Goal: Task Accomplishment & Management: Manage account settings

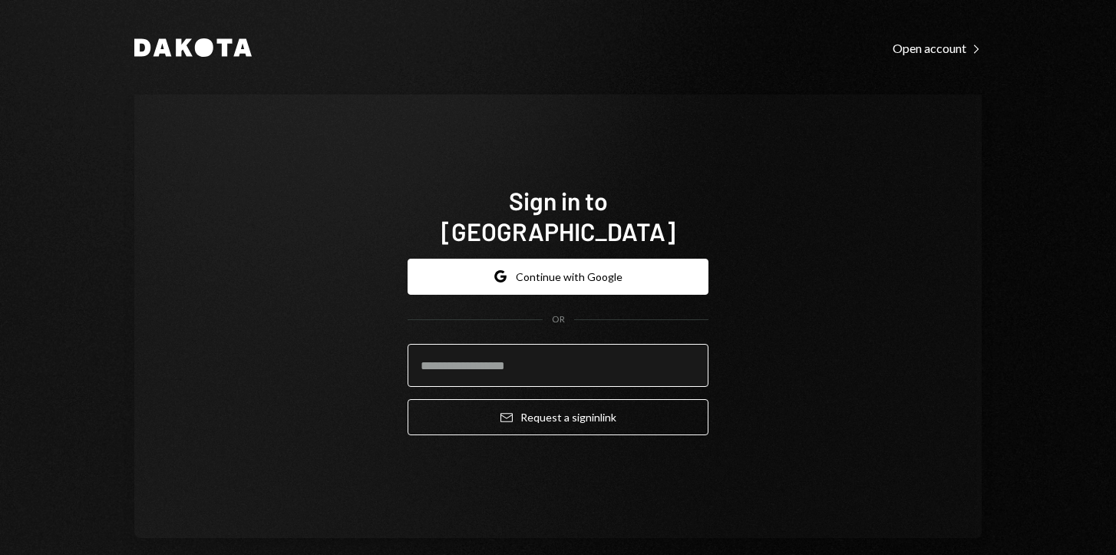
click at [480, 353] on input "email" at bounding box center [557, 365] width 301 height 43
type input "**********"
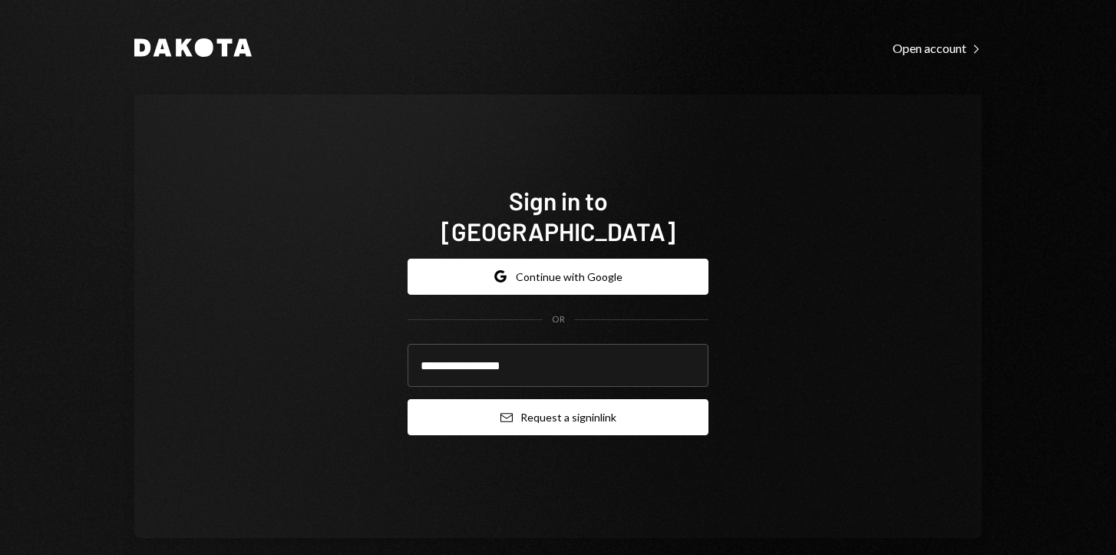
click at [509, 402] on button "Email Request a sign in link" at bounding box center [557, 417] width 301 height 36
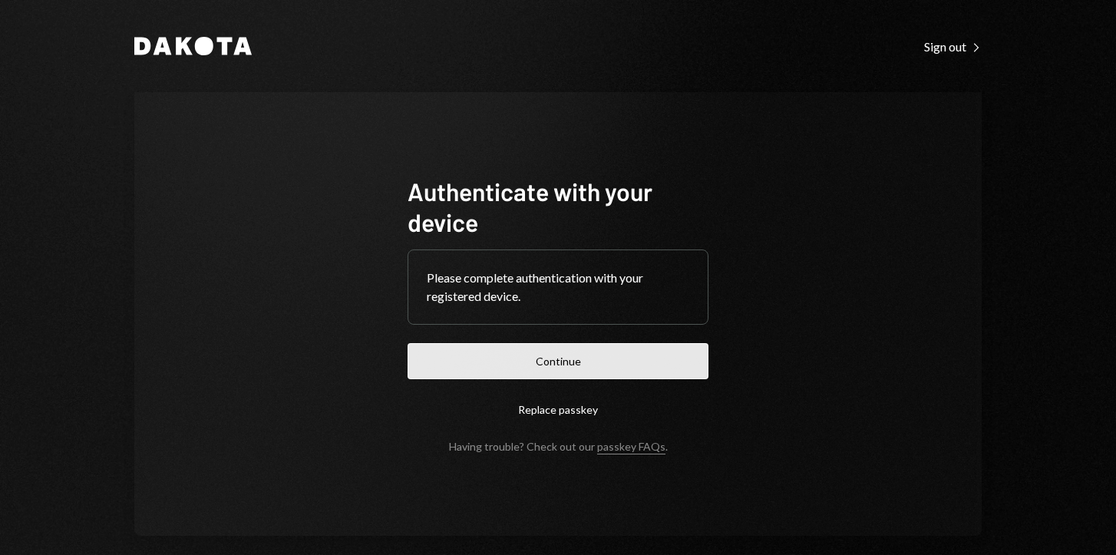
click at [543, 359] on button "Continue" at bounding box center [557, 361] width 301 height 36
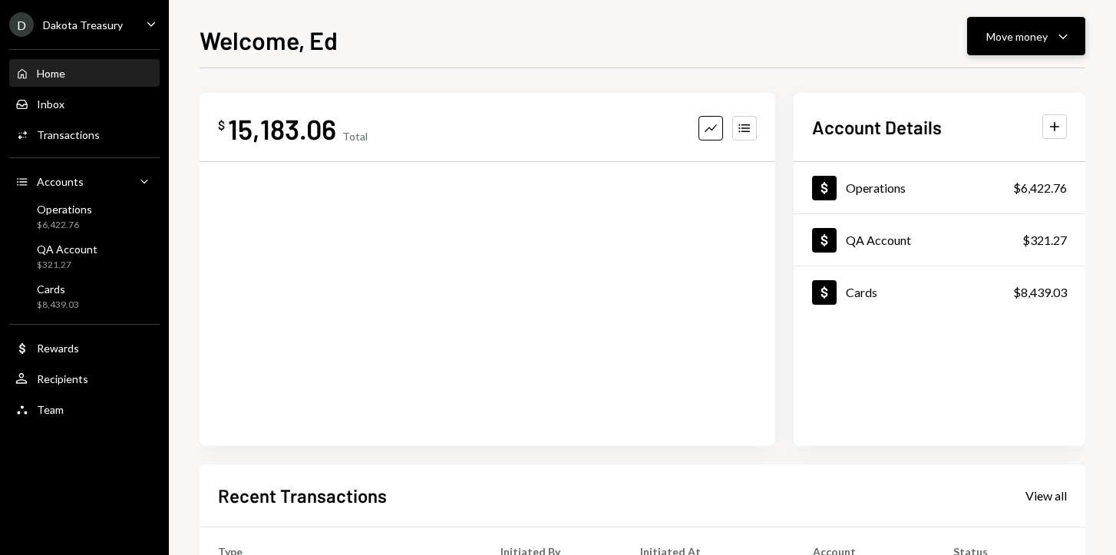
click at [1060, 38] on icon "Caret Down" at bounding box center [1062, 36] width 18 height 18
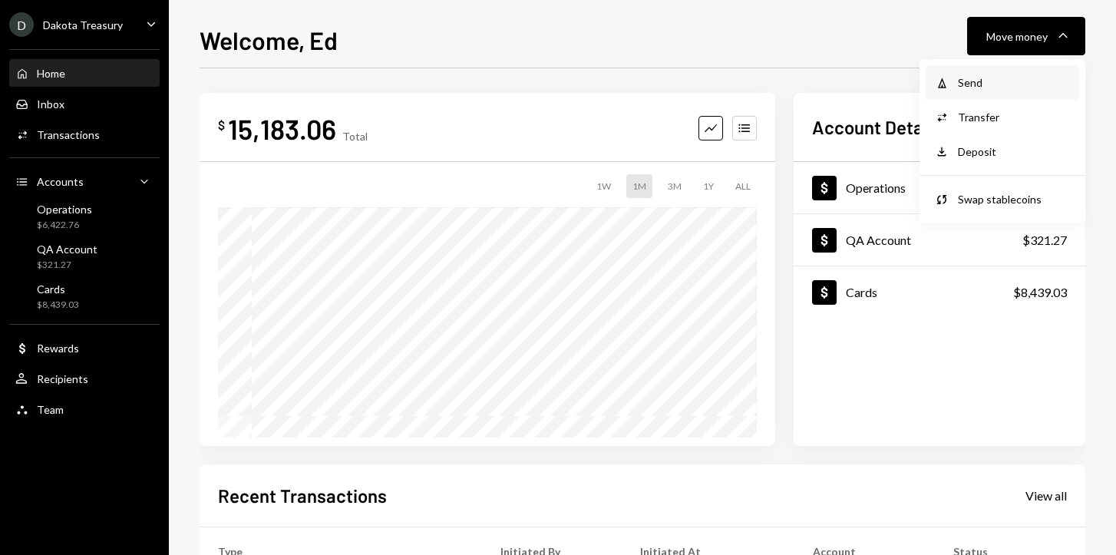
click at [976, 84] on div "Send" at bounding box center [1014, 82] width 112 height 16
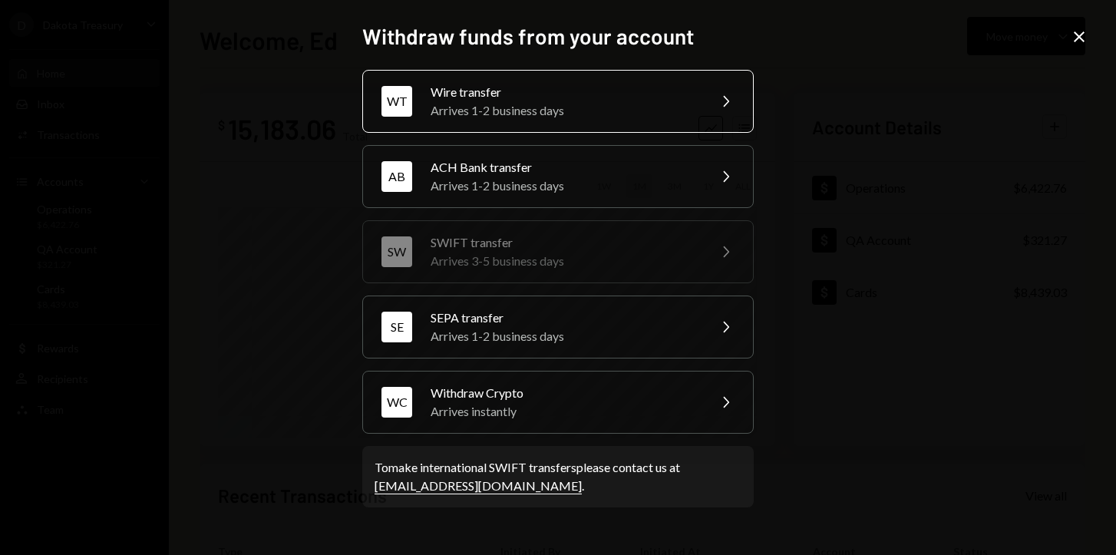
click at [513, 102] on div "Arrives 1-2 business days" at bounding box center [563, 110] width 267 height 18
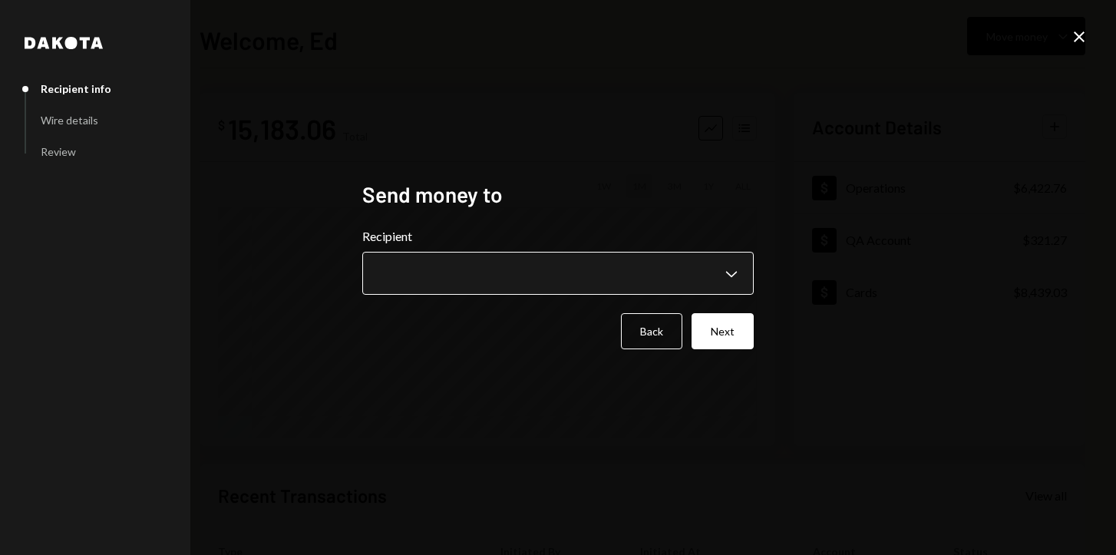
click at [454, 282] on body "**********" at bounding box center [558, 277] width 1116 height 555
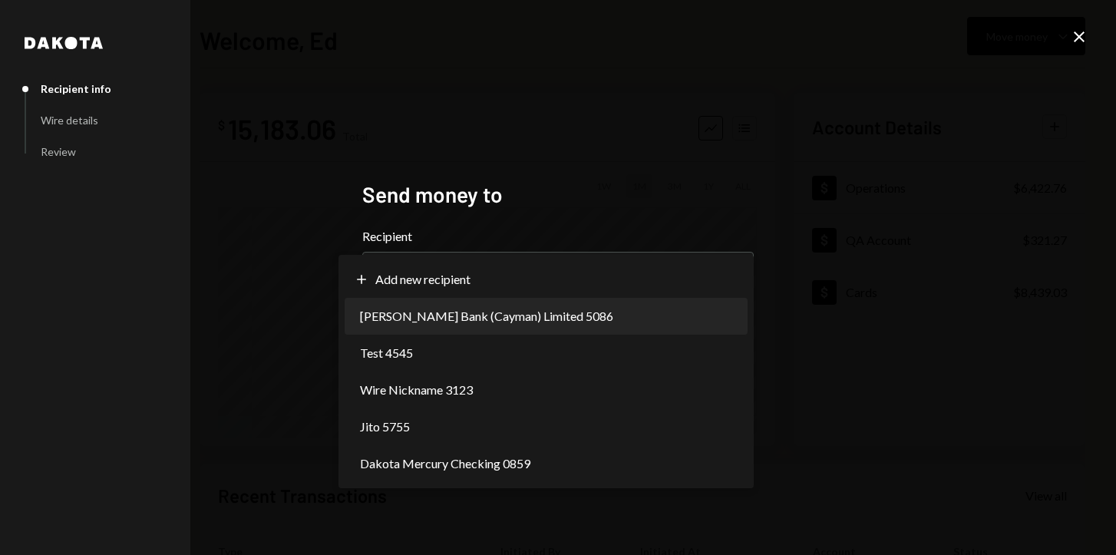
select select "**********"
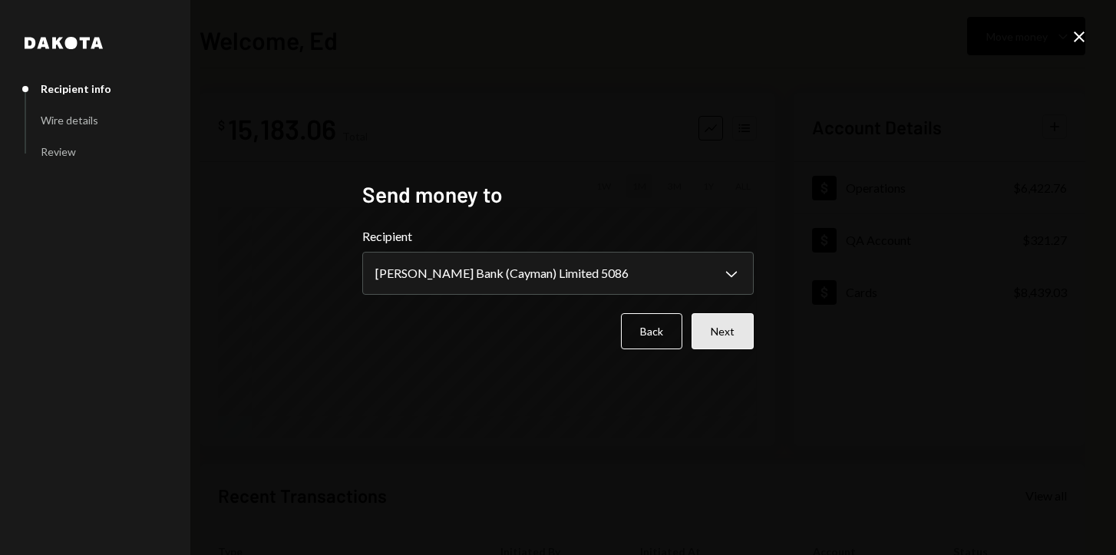
click at [730, 317] on button "Next" at bounding box center [722, 331] width 62 height 36
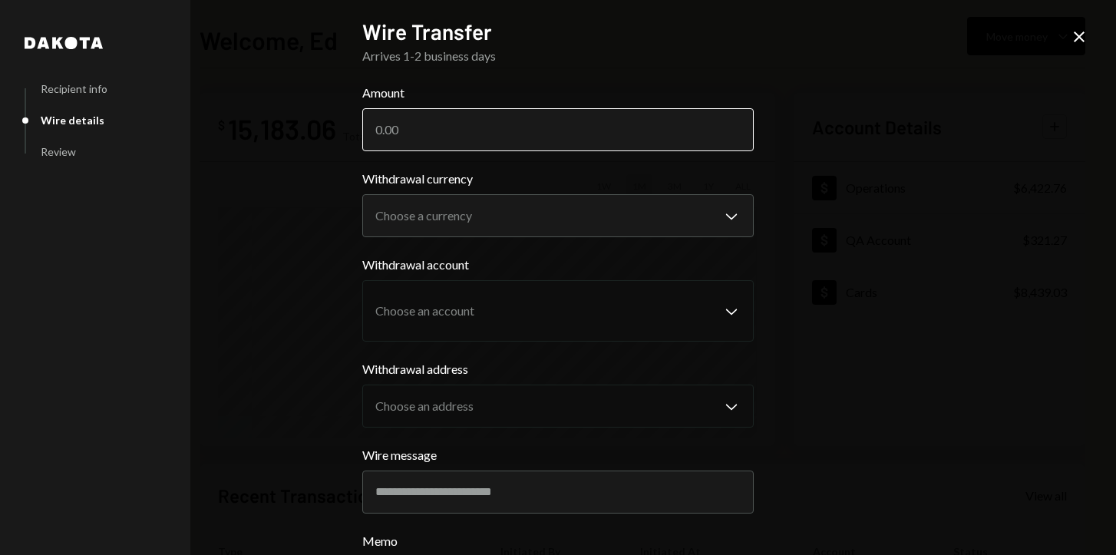
click at [626, 122] on input "Amount" at bounding box center [557, 129] width 391 height 43
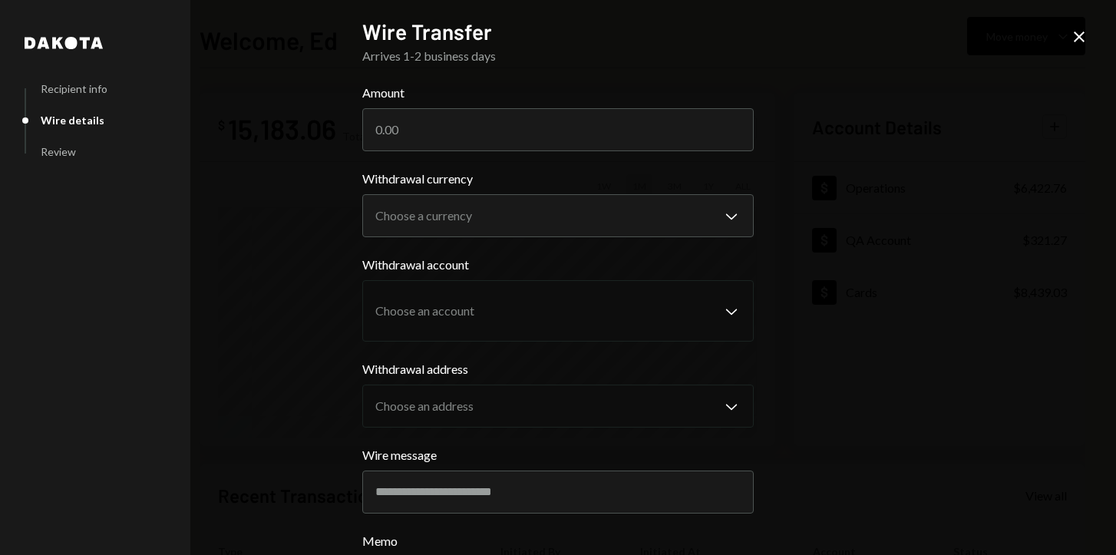
click at [1079, 36] on icon at bounding box center [1078, 36] width 11 height 11
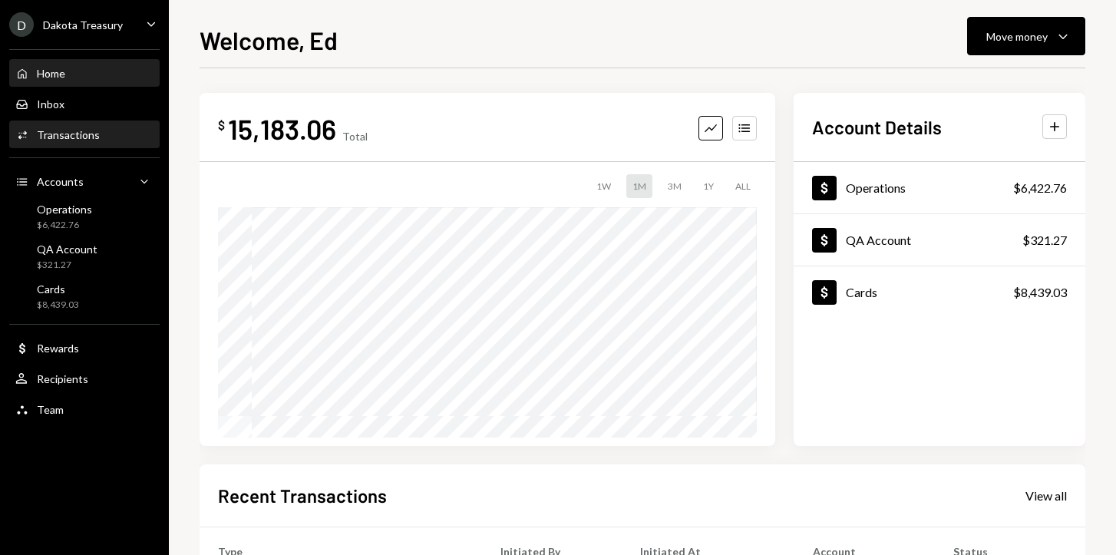
click at [74, 139] on div "Transactions" at bounding box center [68, 134] width 63 height 13
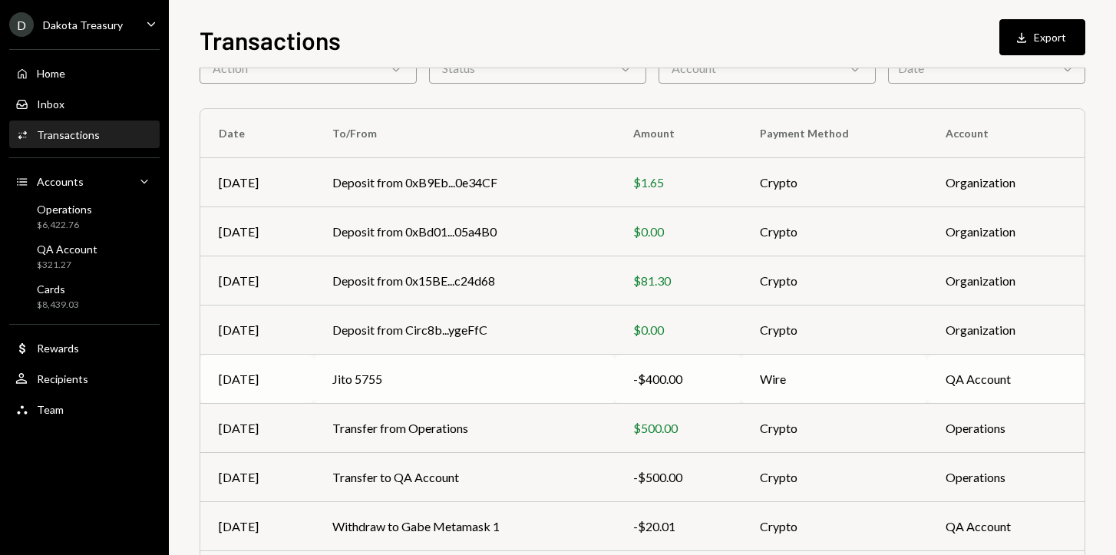
scroll to position [12, 0]
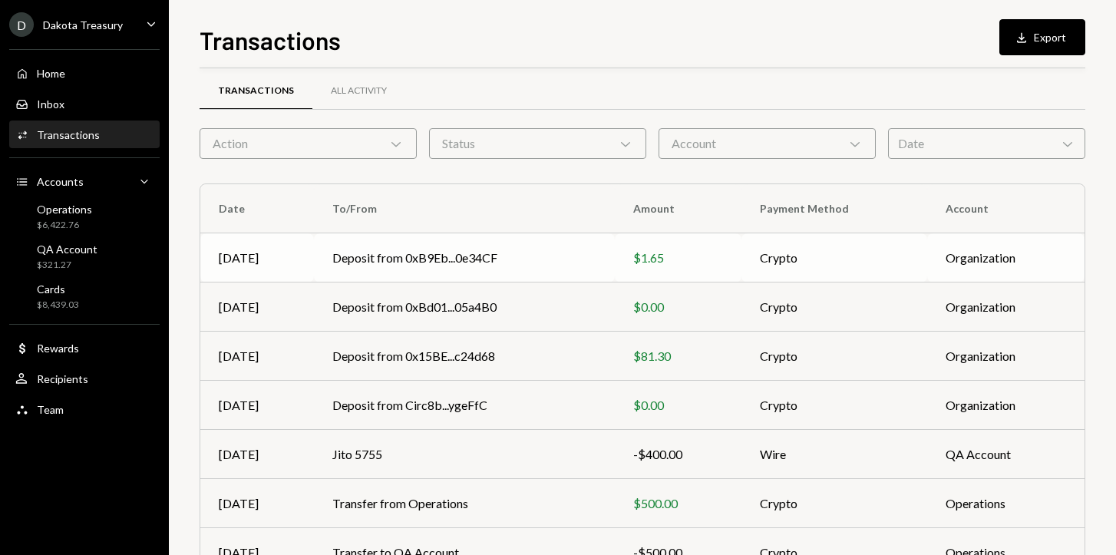
click at [417, 247] on td "Deposit from 0xB9Eb...0e34CF" at bounding box center [464, 257] width 301 height 49
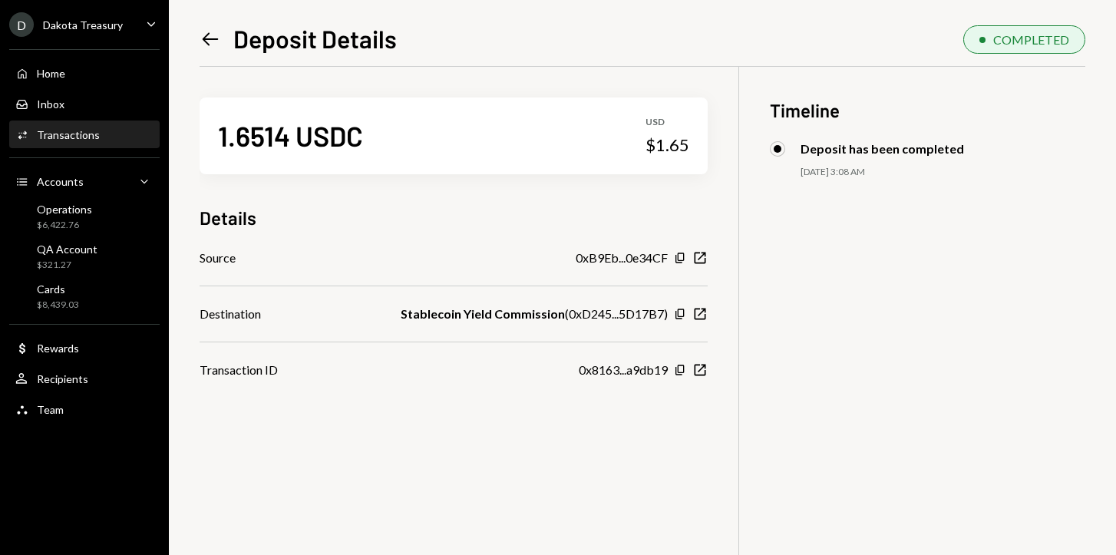
click at [203, 39] on icon at bounding box center [211, 38] width 16 height 13
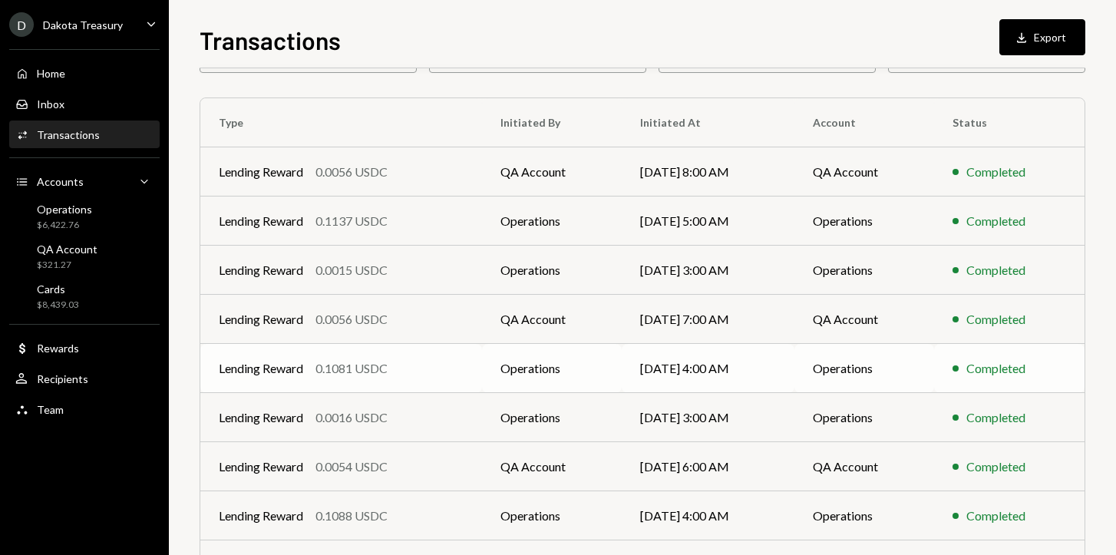
scroll to position [246, 0]
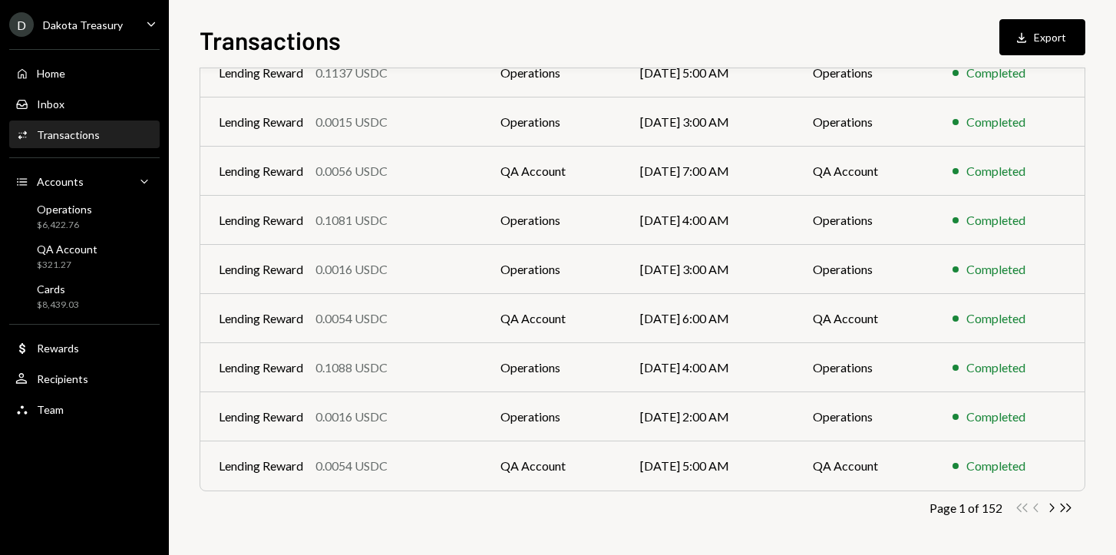
click at [71, 137] on div "Transactions" at bounding box center [68, 134] width 63 height 13
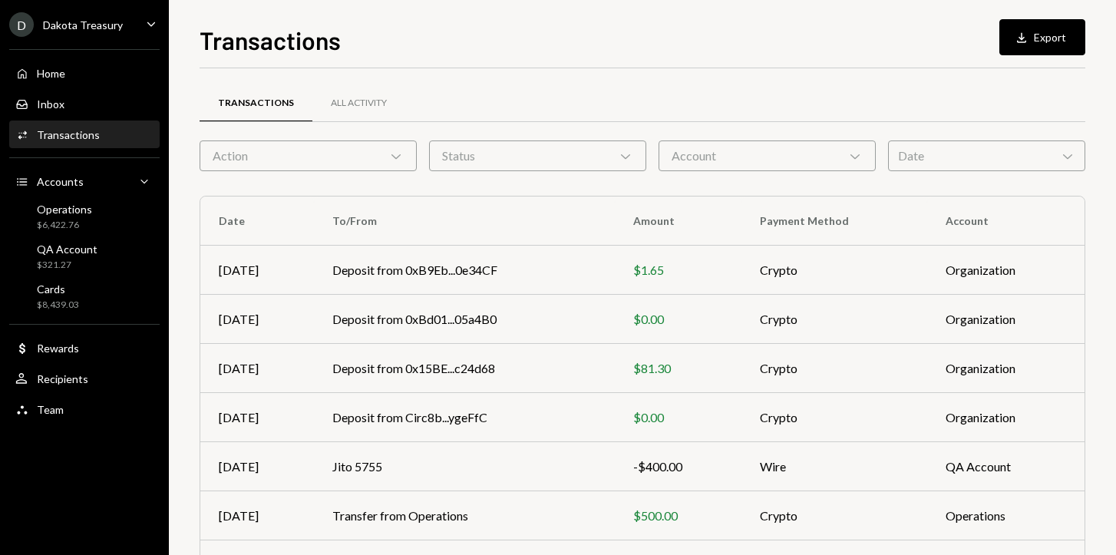
click at [342, 159] on div "Action Chevron Down" at bounding box center [307, 155] width 217 height 31
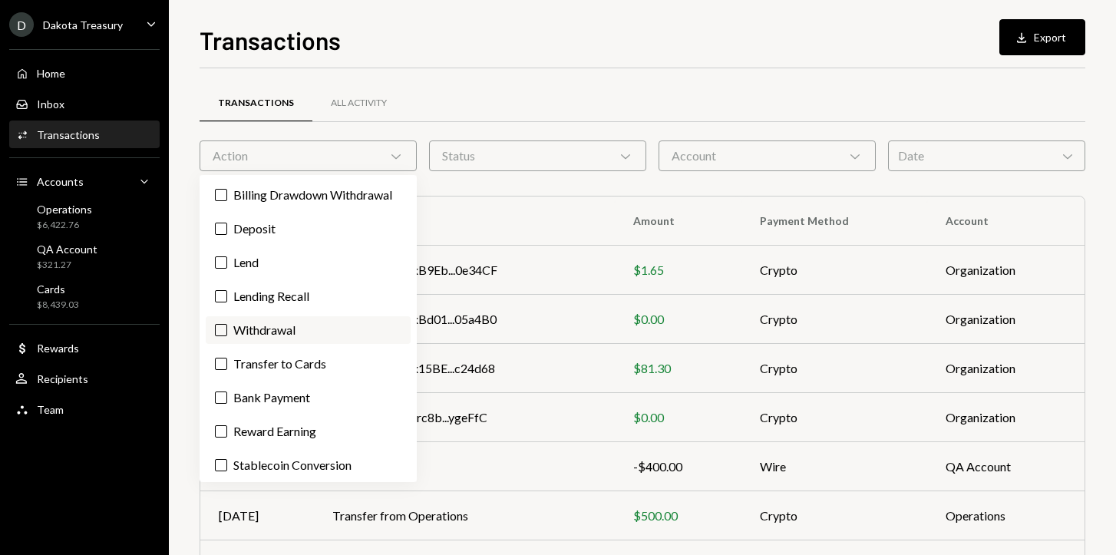
click at [218, 336] on button "Withdrawal" at bounding box center [221, 330] width 12 height 12
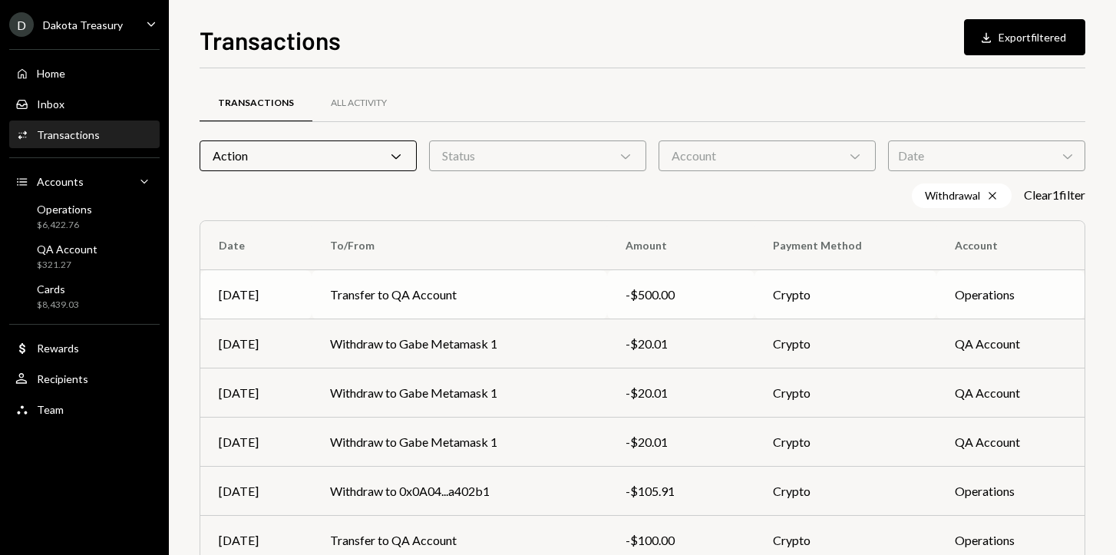
click at [532, 304] on td "Transfer to QA Account" at bounding box center [458, 294] width 295 height 49
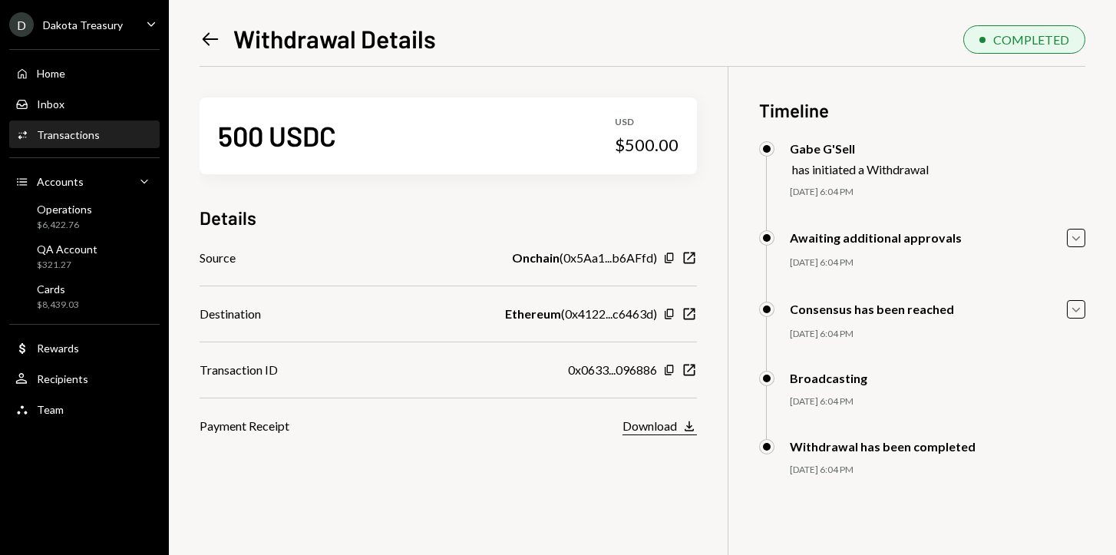
click at [687, 427] on icon "button" at bounding box center [688, 425] width 9 height 10
click at [207, 37] on icon "Left Arrow" at bounding box center [209, 38] width 21 height 21
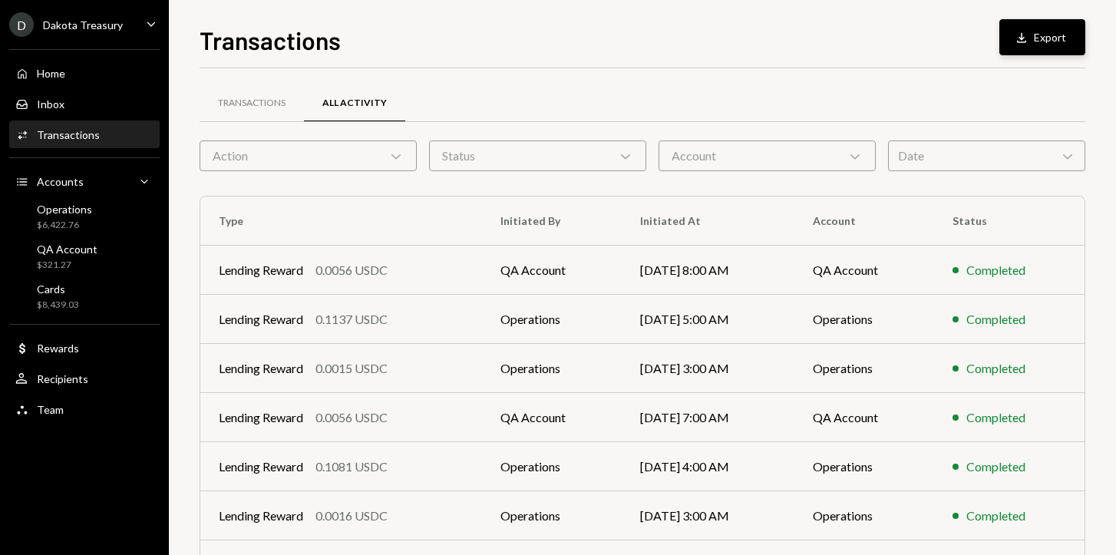
click at [1029, 42] on icon "Download" at bounding box center [1021, 37] width 15 height 15
click at [240, 102] on div "Transactions" at bounding box center [252, 103] width 68 height 13
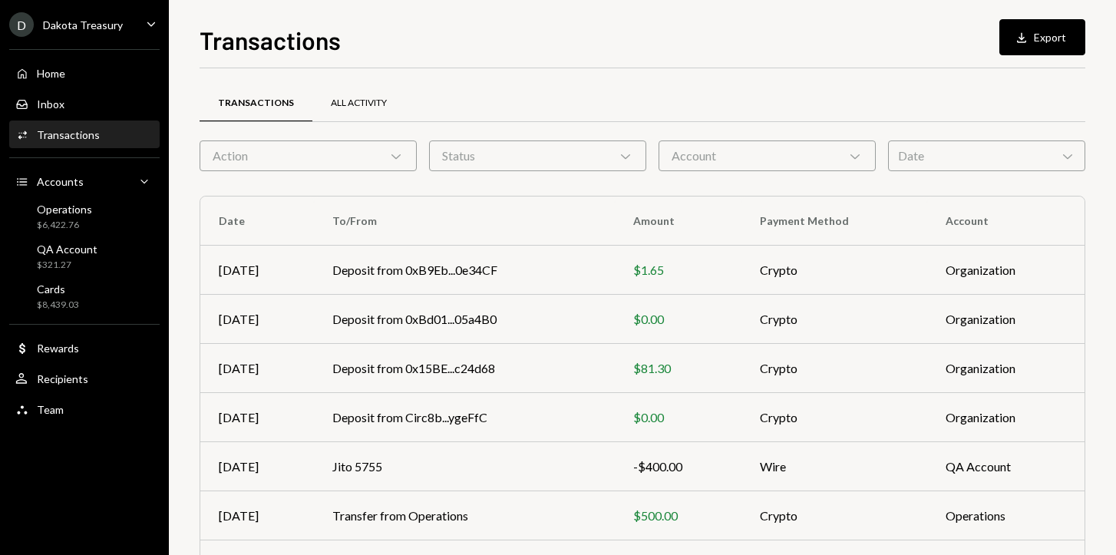
click at [340, 107] on div "All Activity" at bounding box center [359, 103] width 56 height 13
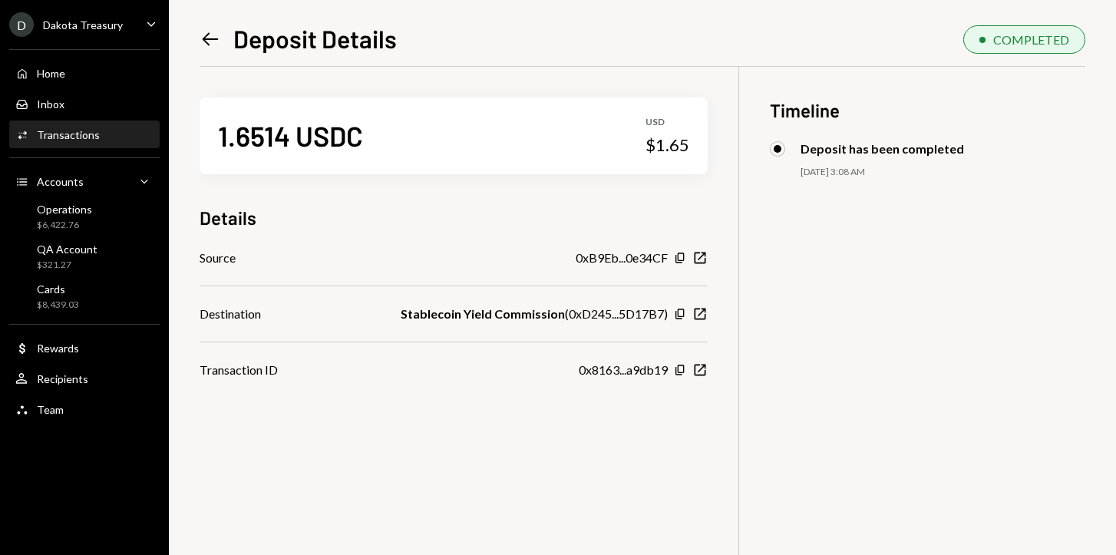
click at [203, 38] on icon at bounding box center [211, 38] width 16 height 13
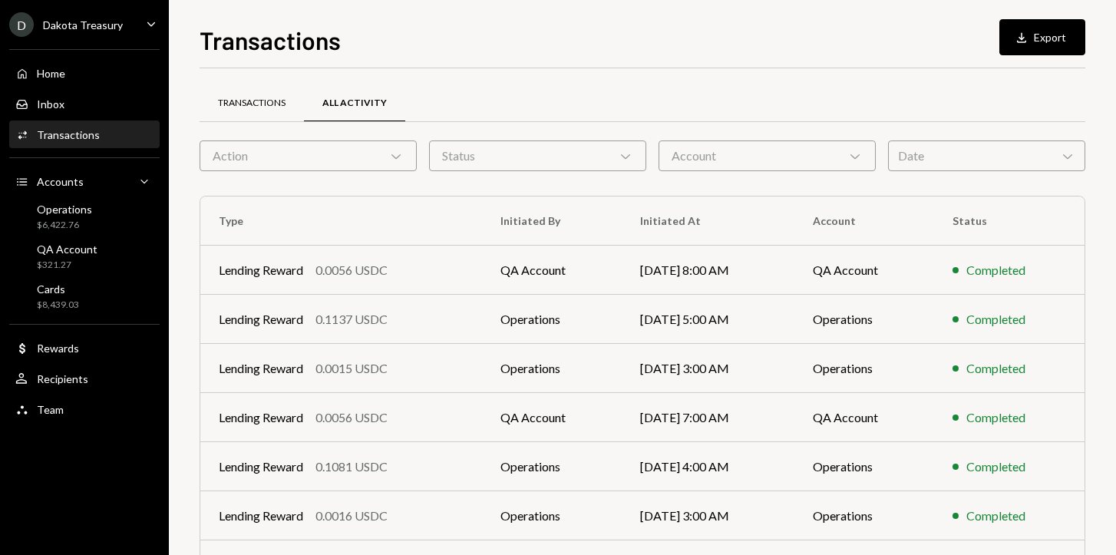
click at [252, 103] on div "Transactions" at bounding box center [252, 103] width 68 height 13
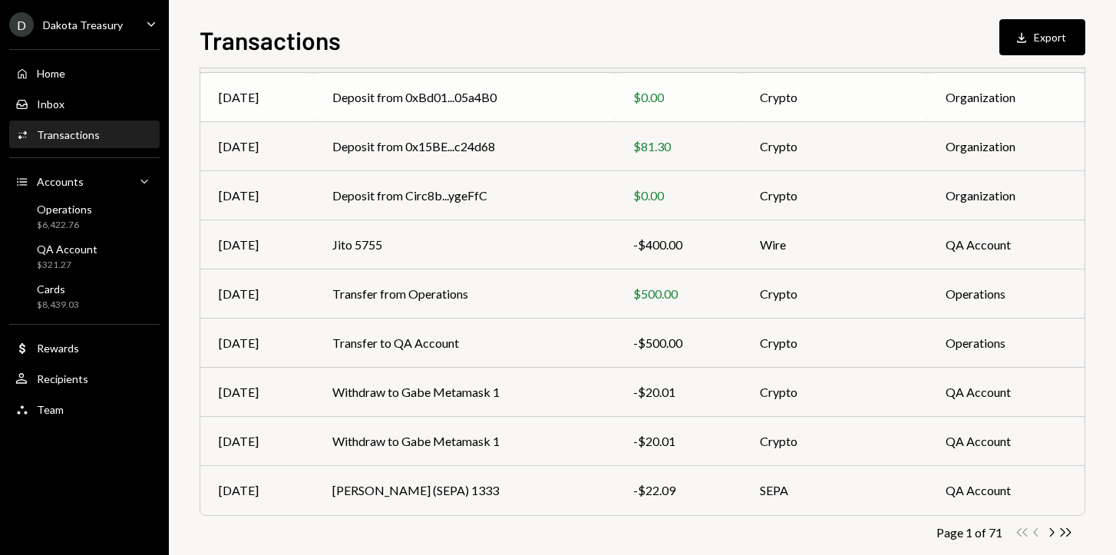
scroll to position [231, 0]
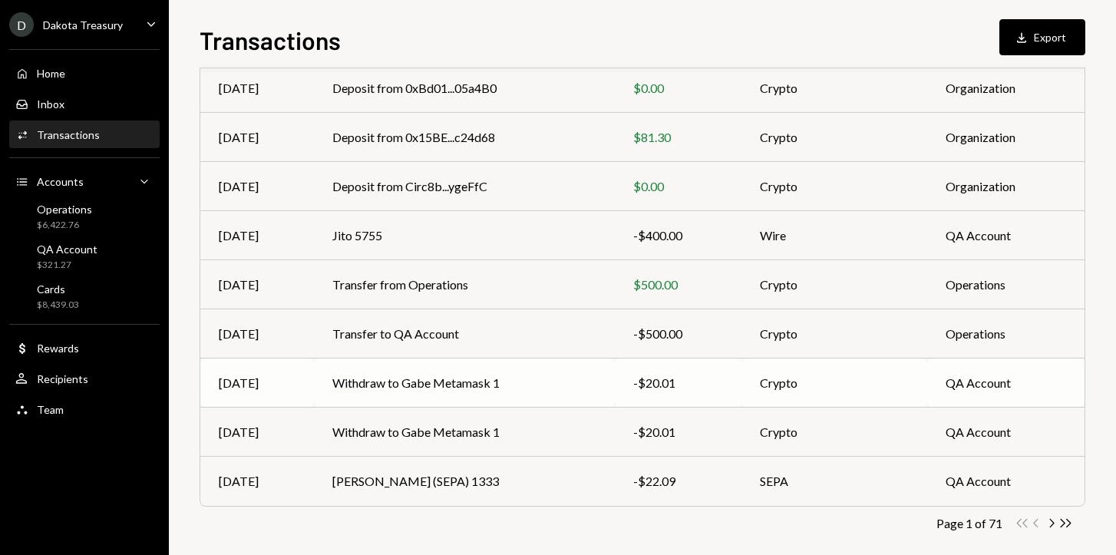
click at [381, 381] on td "Withdraw to Gabe Metamask 1" at bounding box center [464, 382] width 301 height 49
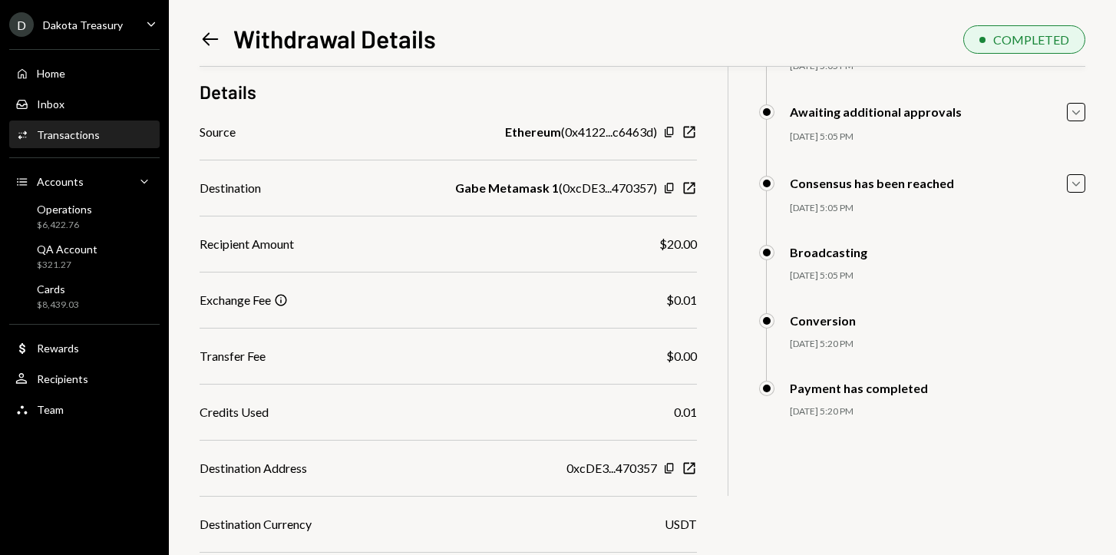
scroll to position [216, 0]
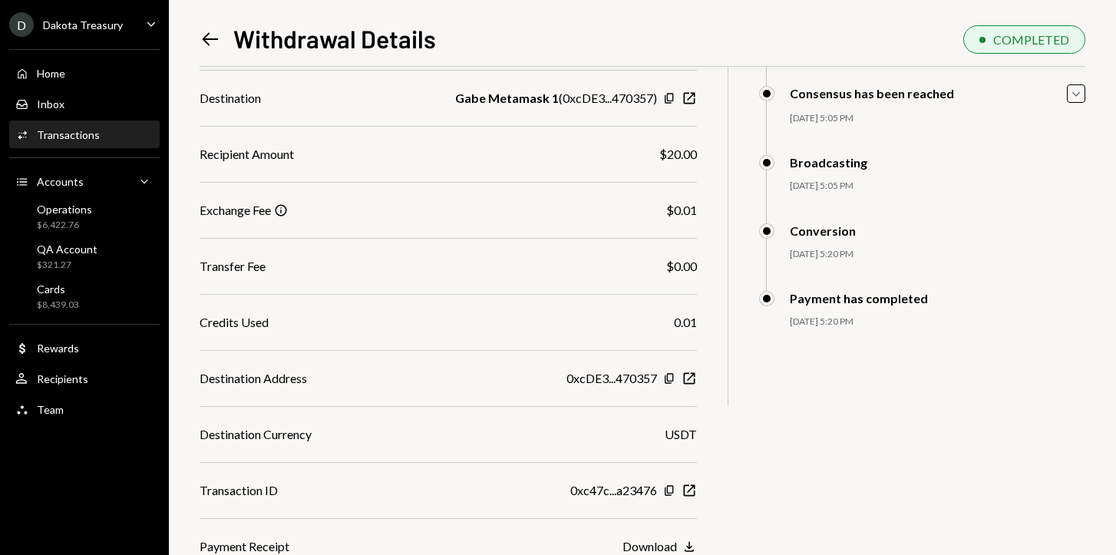
click at [671, 540] on div "Download" at bounding box center [649, 546] width 54 height 15
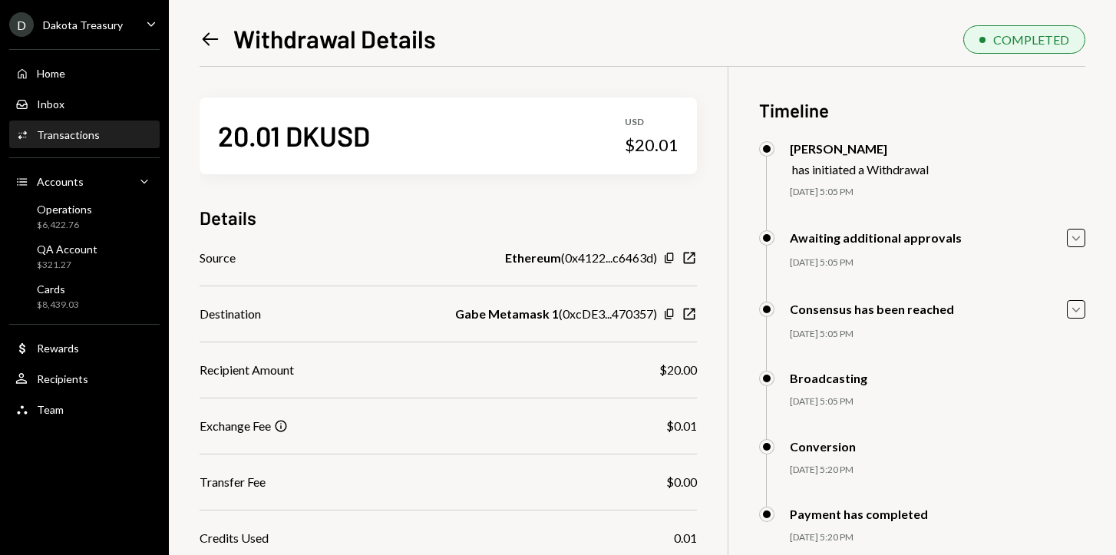
click at [203, 48] on icon "Left Arrow" at bounding box center [209, 38] width 21 height 21
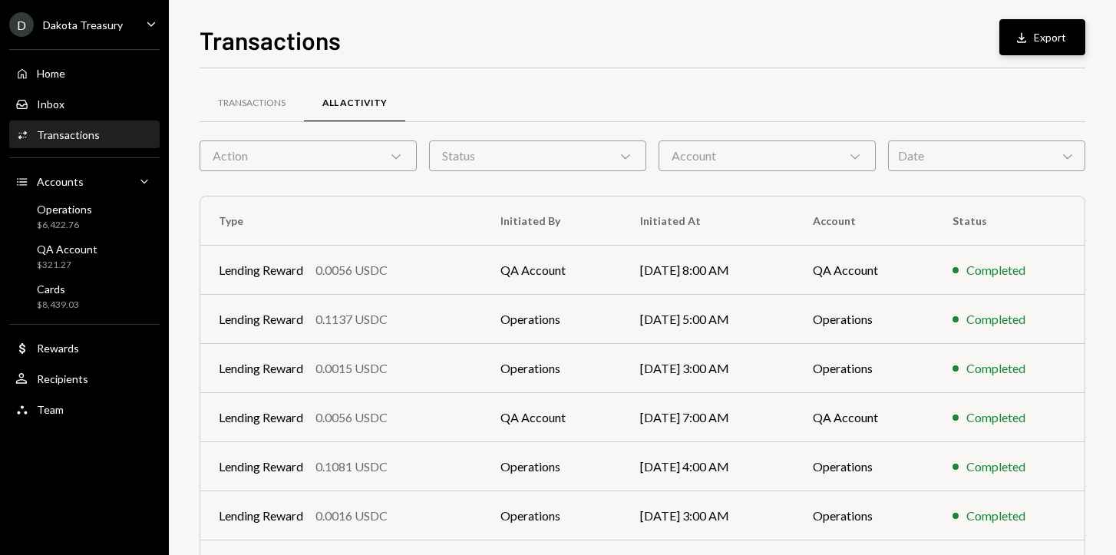
click at [1032, 45] on button "Download Export" at bounding box center [1042, 37] width 86 height 36
